Goal: Information Seeking & Learning: Learn about a topic

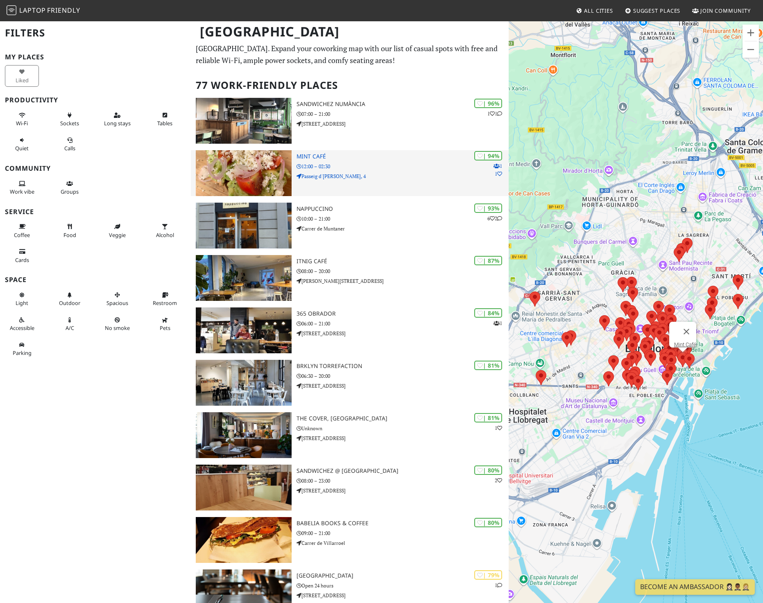
scroll to position [20, 0]
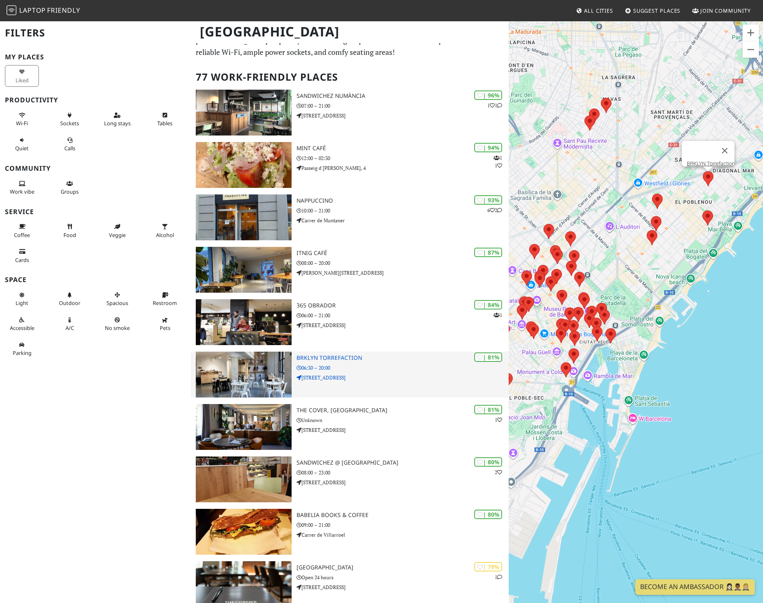
click at [381, 370] on p "06:30 – 20:00" at bounding box center [402, 368] width 212 height 8
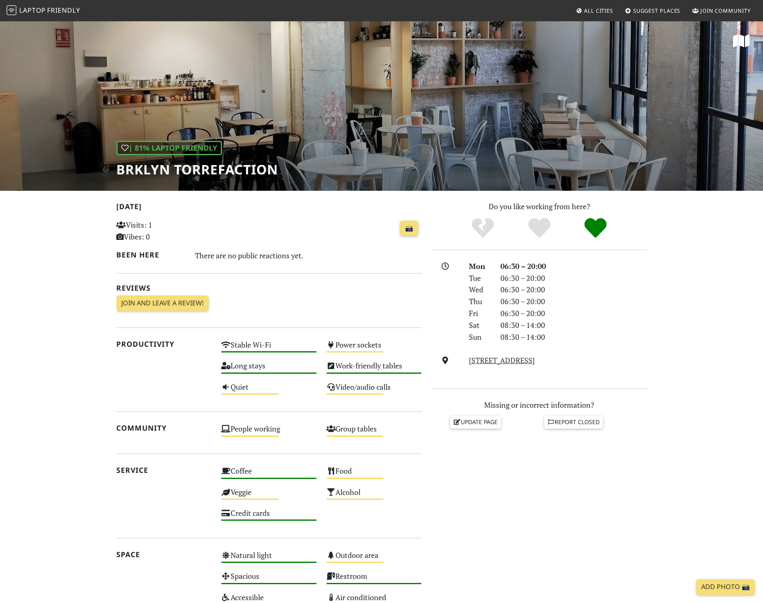
click at [171, 169] on h1 "BRKLYN Torrefaction" at bounding box center [197, 170] width 162 height 16
copy div "BRKLYN Torrefaction"
click at [411, 8] on nav "Laptop Friendly All Cities Suggest Places Join Community" at bounding box center [381, 10] width 763 height 21
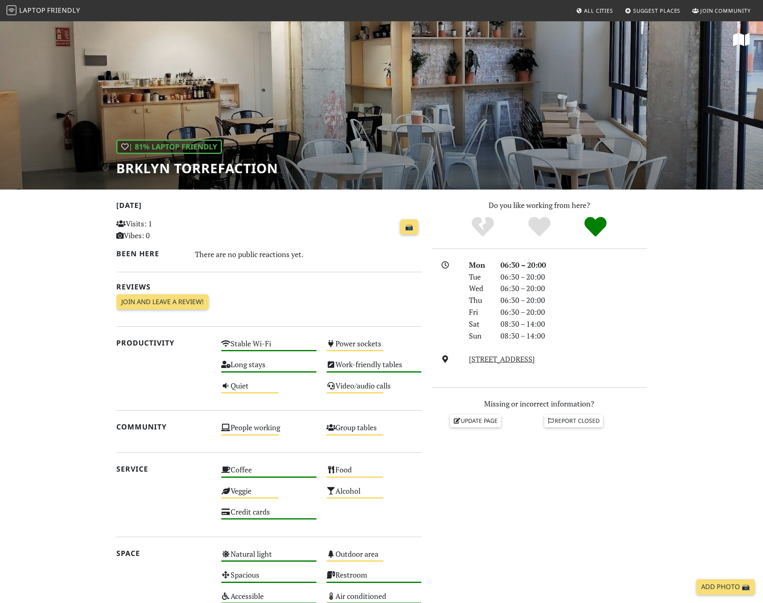
scroll to position [2, 0]
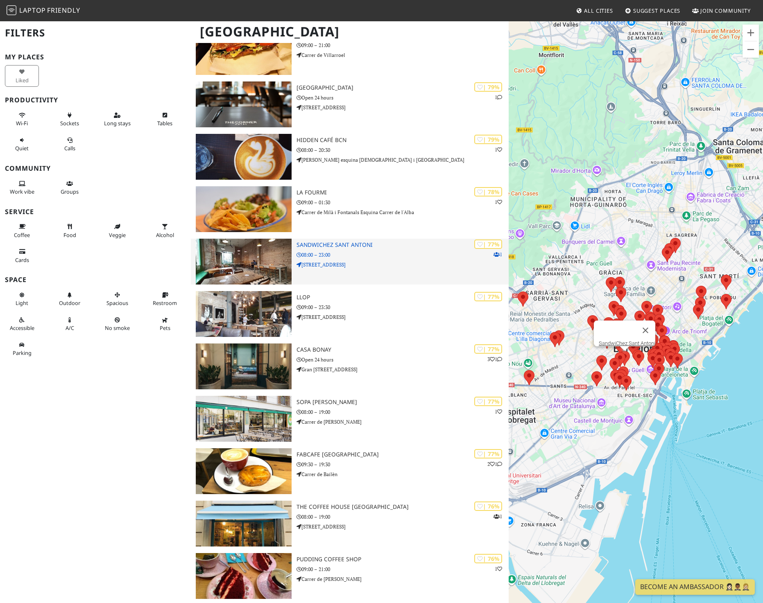
scroll to position [505, 0]
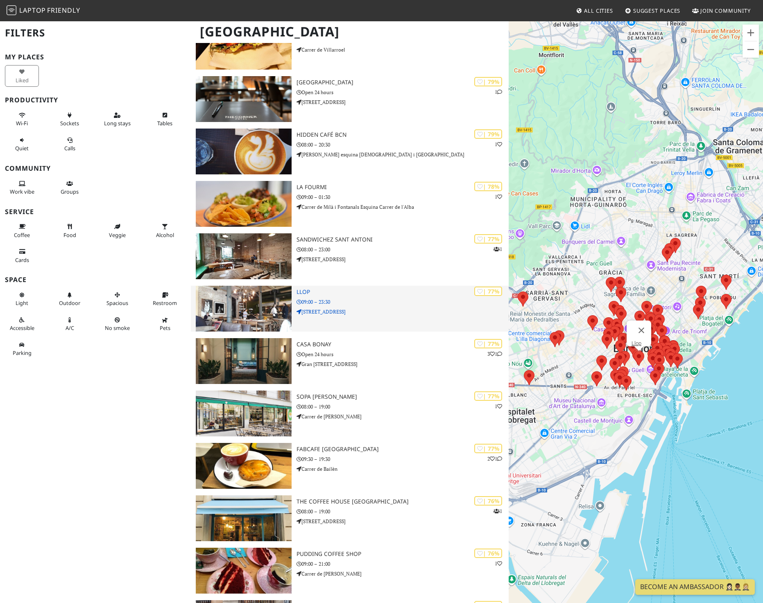
click at [393, 313] on p "Carrer del Carme, 42" at bounding box center [402, 312] width 212 height 8
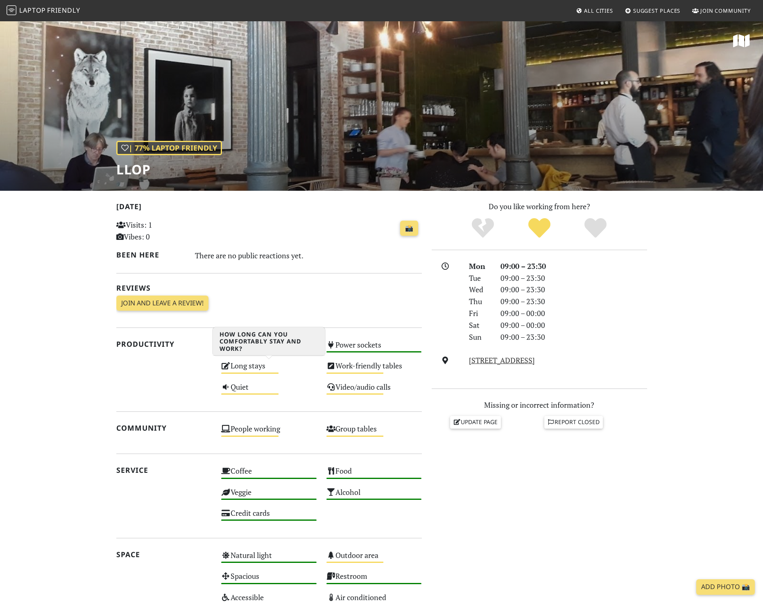
click at [256, 371] on div "Long stays Medium" at bounding box center [268, 369] width 105 height 21
click at [122, 169] on h1 "Llop" at bounding box center [169, 170] width 106 height 16
copy h1 "Llop"
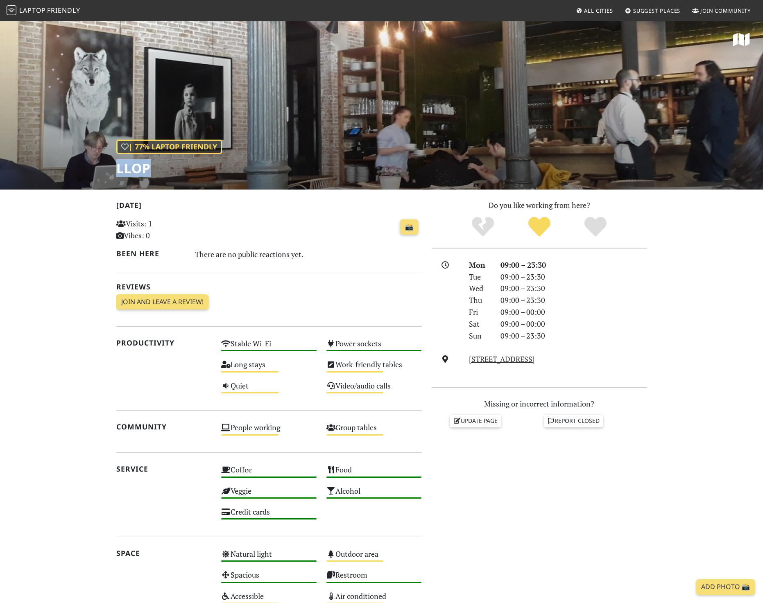
scroll to position [2, 0]
click at [512, 359] on link "Carrer del Carme, 42, 08001, Barcelona" at bounding box center [502, 359] width 66 height 10
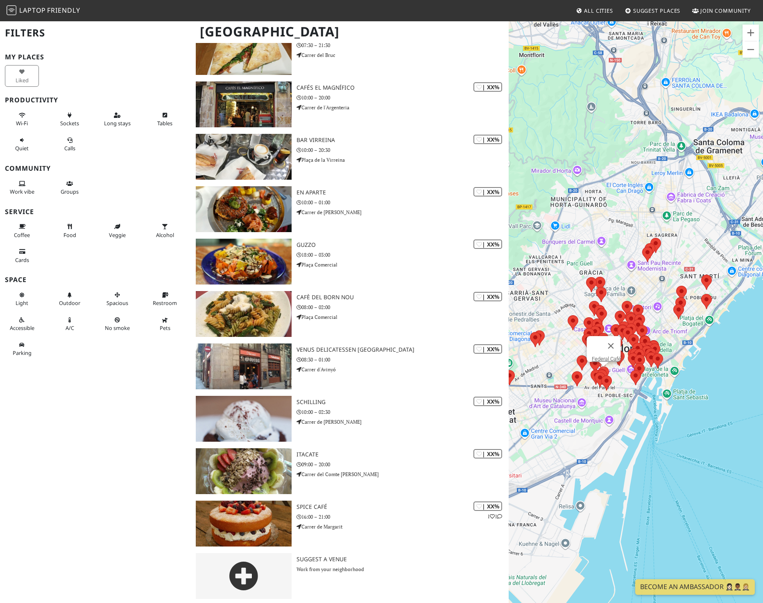
scroll to position [3594, 0]
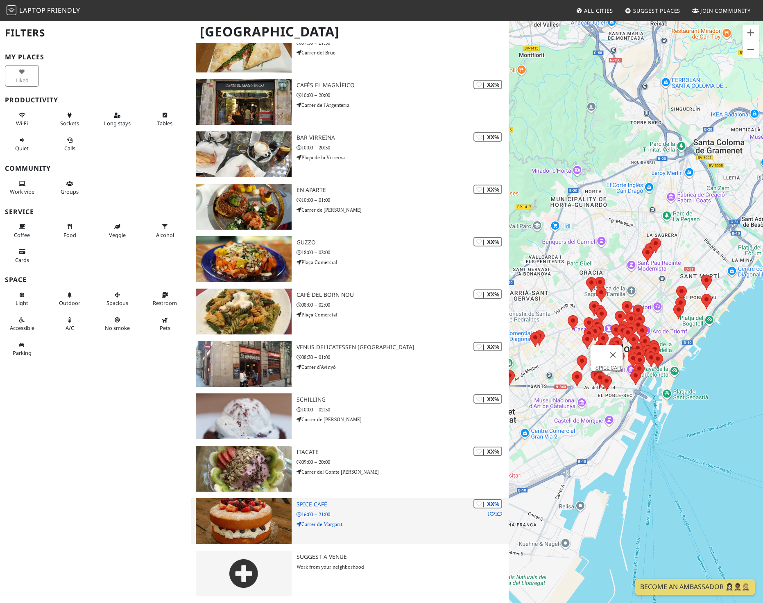
click at [311, 502] on h3 "SPICE CAFÉ" at bounding box center [402, 504] width 212 height 7
